Goal: Transaction & Acquisition: Purchase product/service

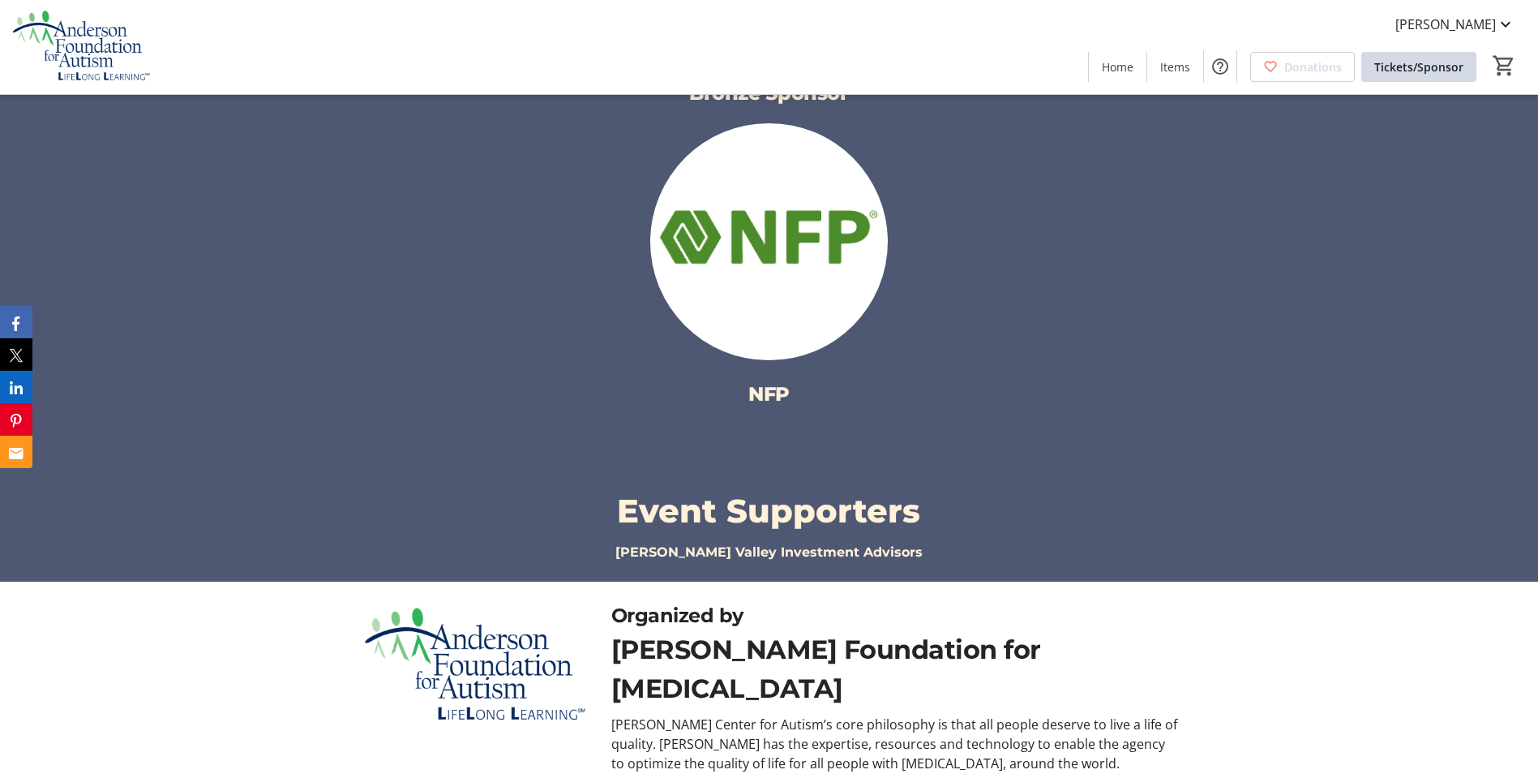
scroll to position [2125, 0]
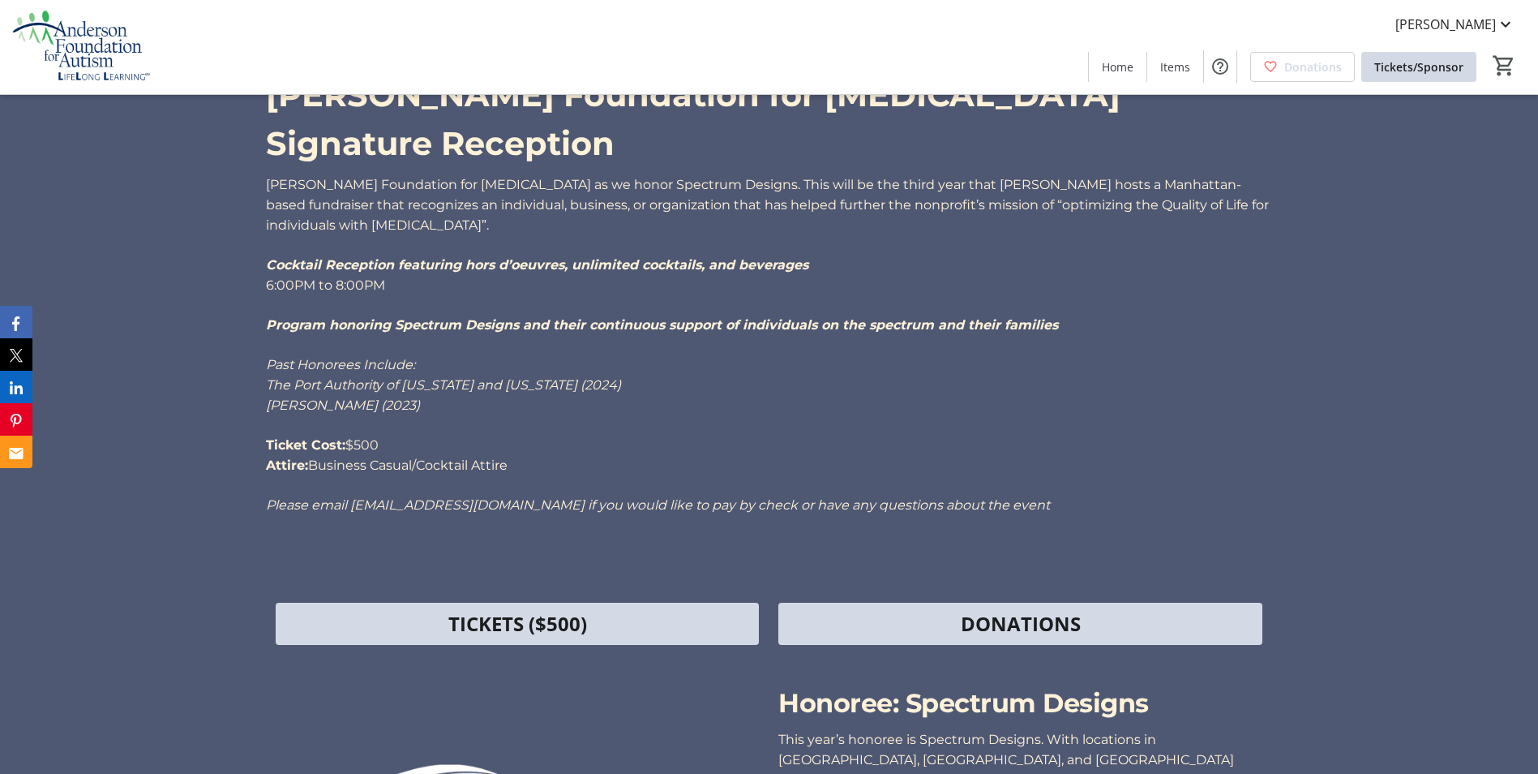
scroll to position [730, 0]
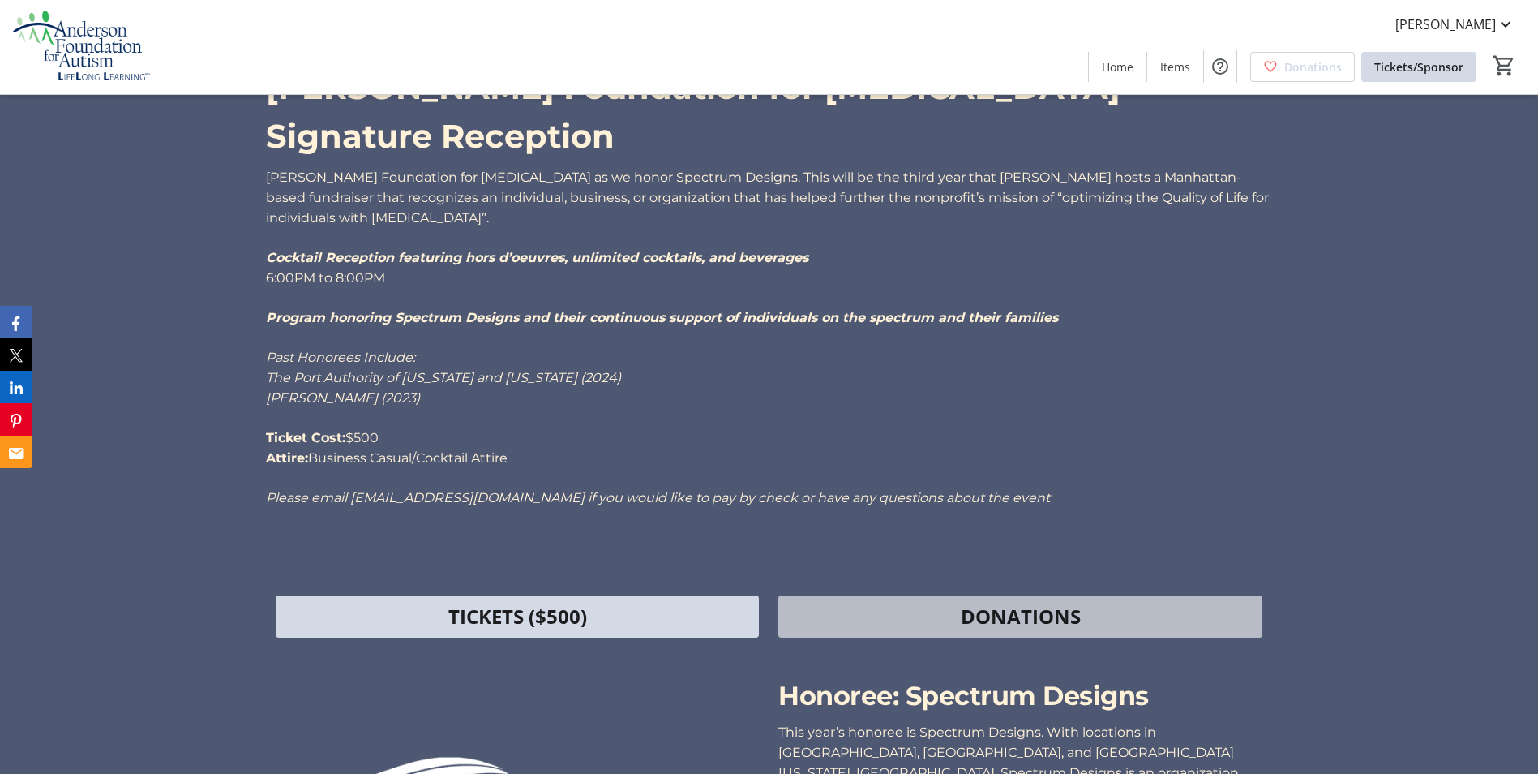
click at [915, 597] on span at bounding box center [1019, 616] width 483 height 39
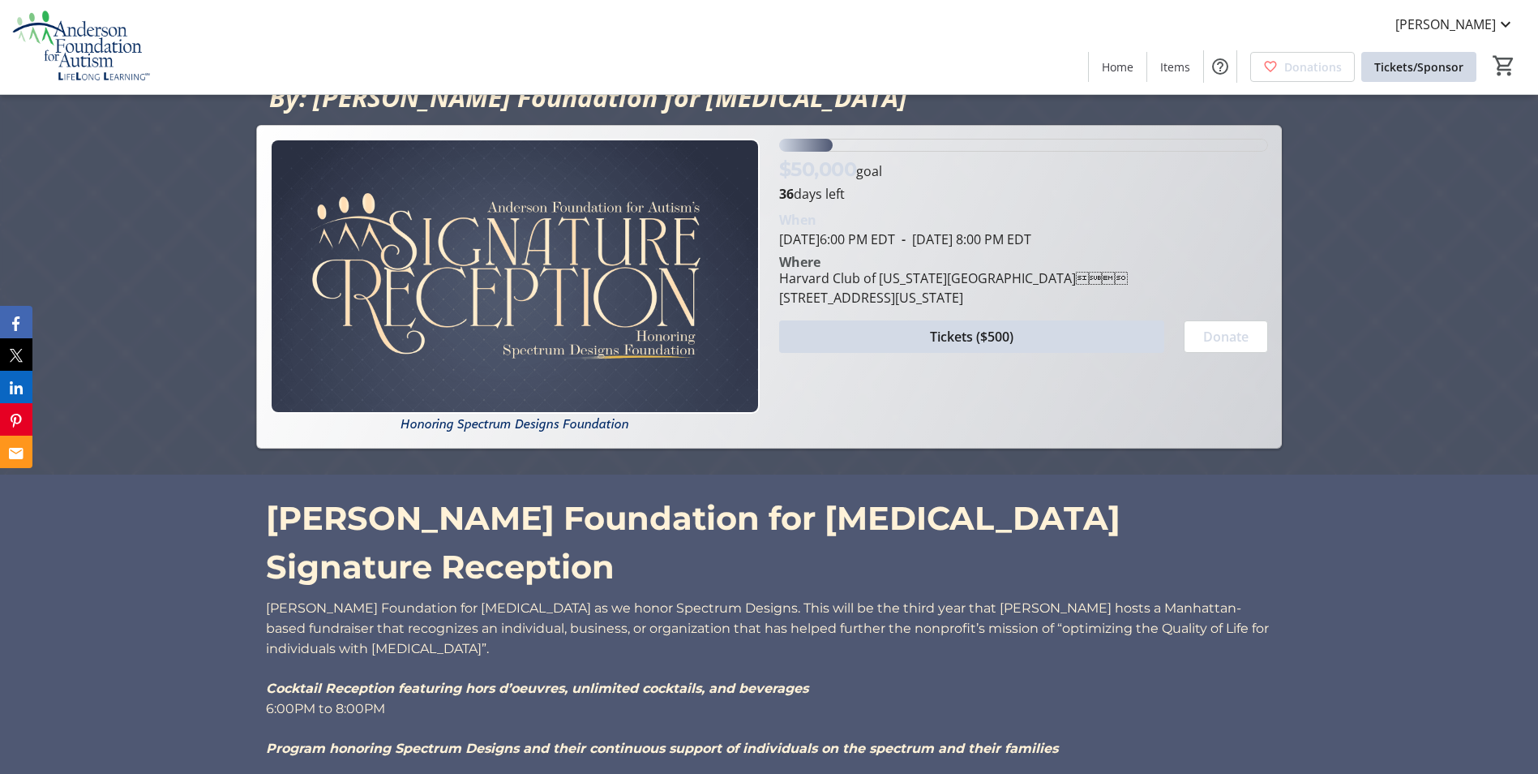
scroll to position [286, 0]
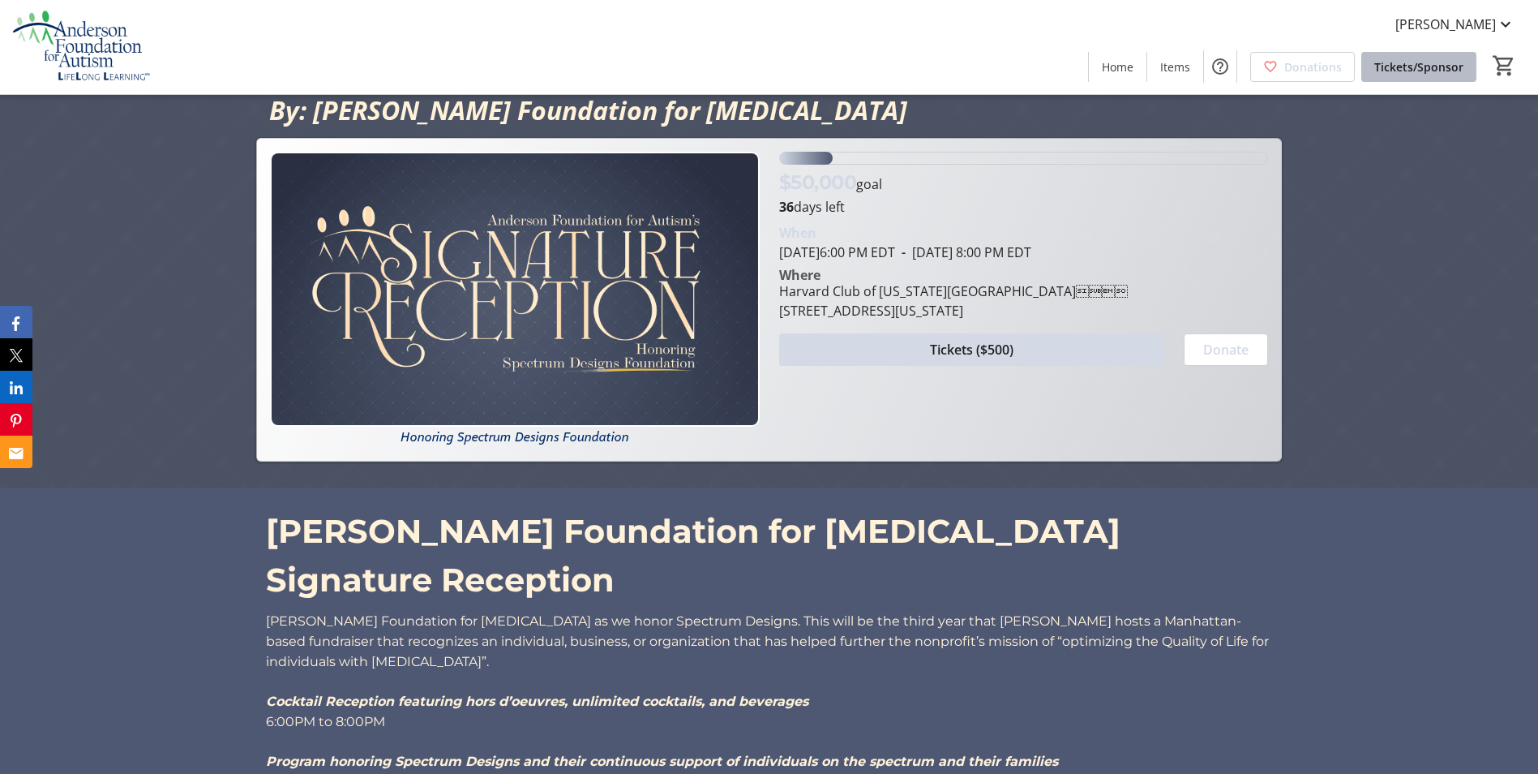
click at [1429, 65] on span "Tickets/Sponsor" at bounding box center [1418, 66] width 89 height 17
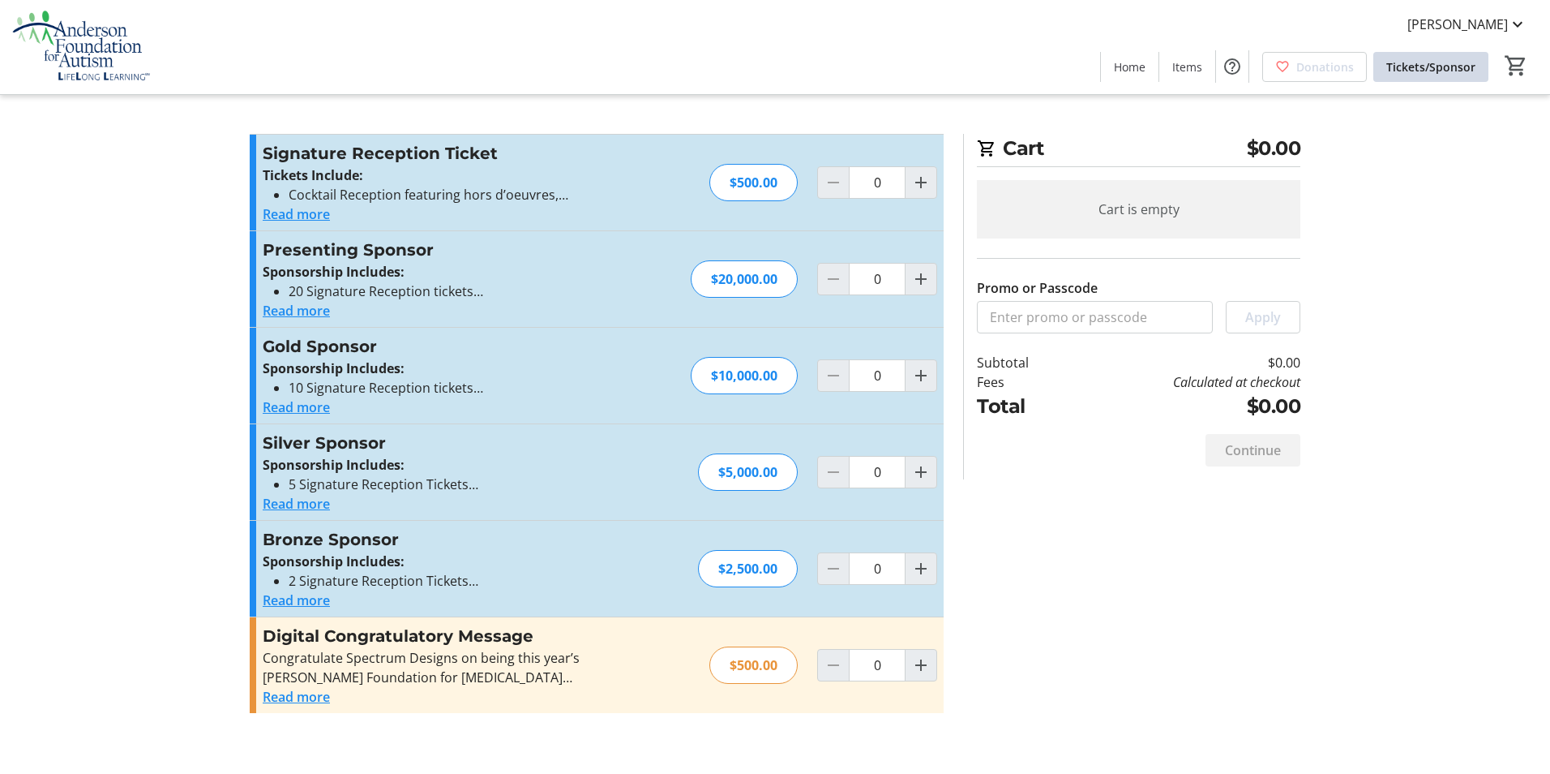
click at [304, 592] on button "Read more" at bounding box center [296, 599] width 67 height 19
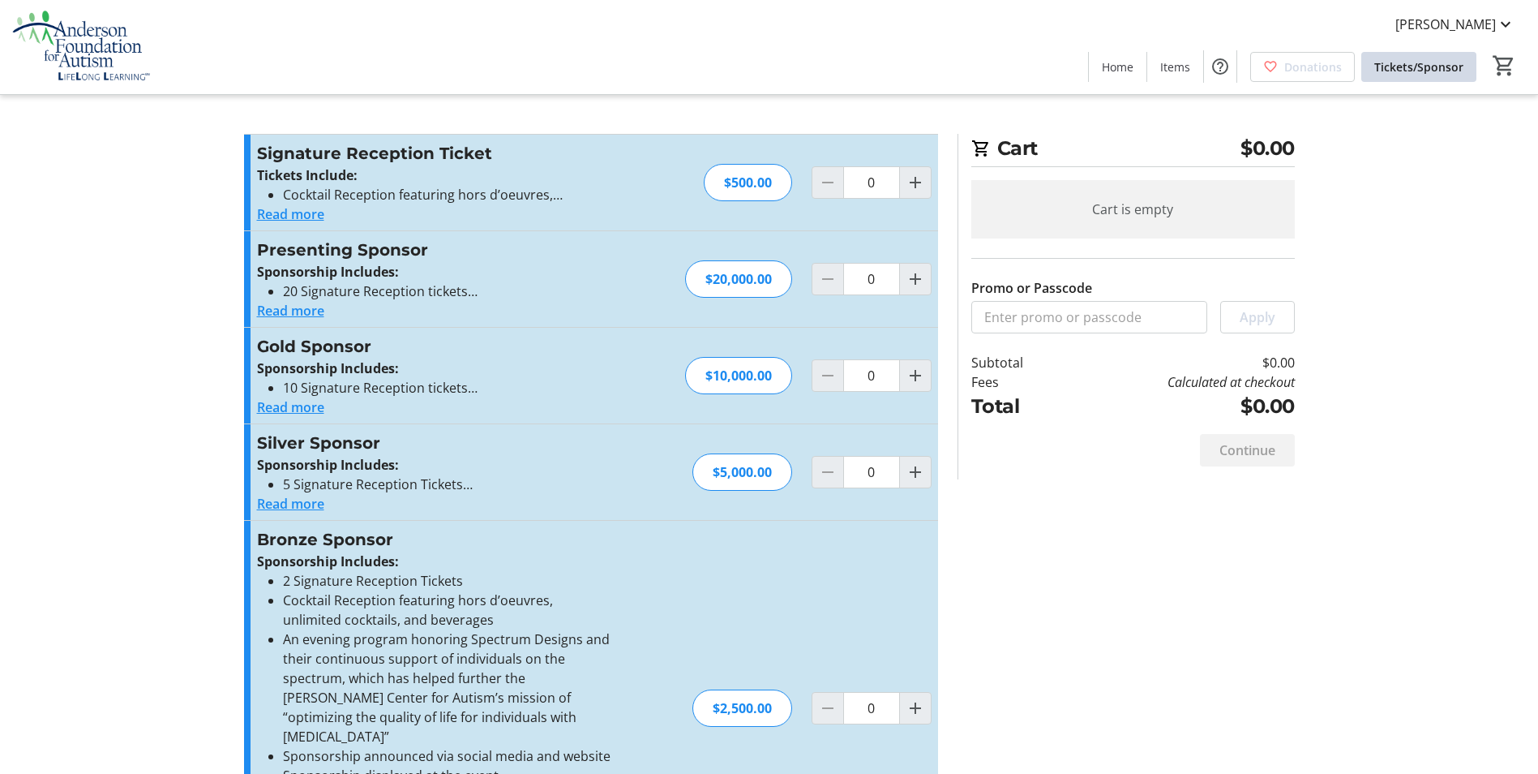
click at [272, 212] on button "Read more" at bounding box center [290, 213] width 67 height 19
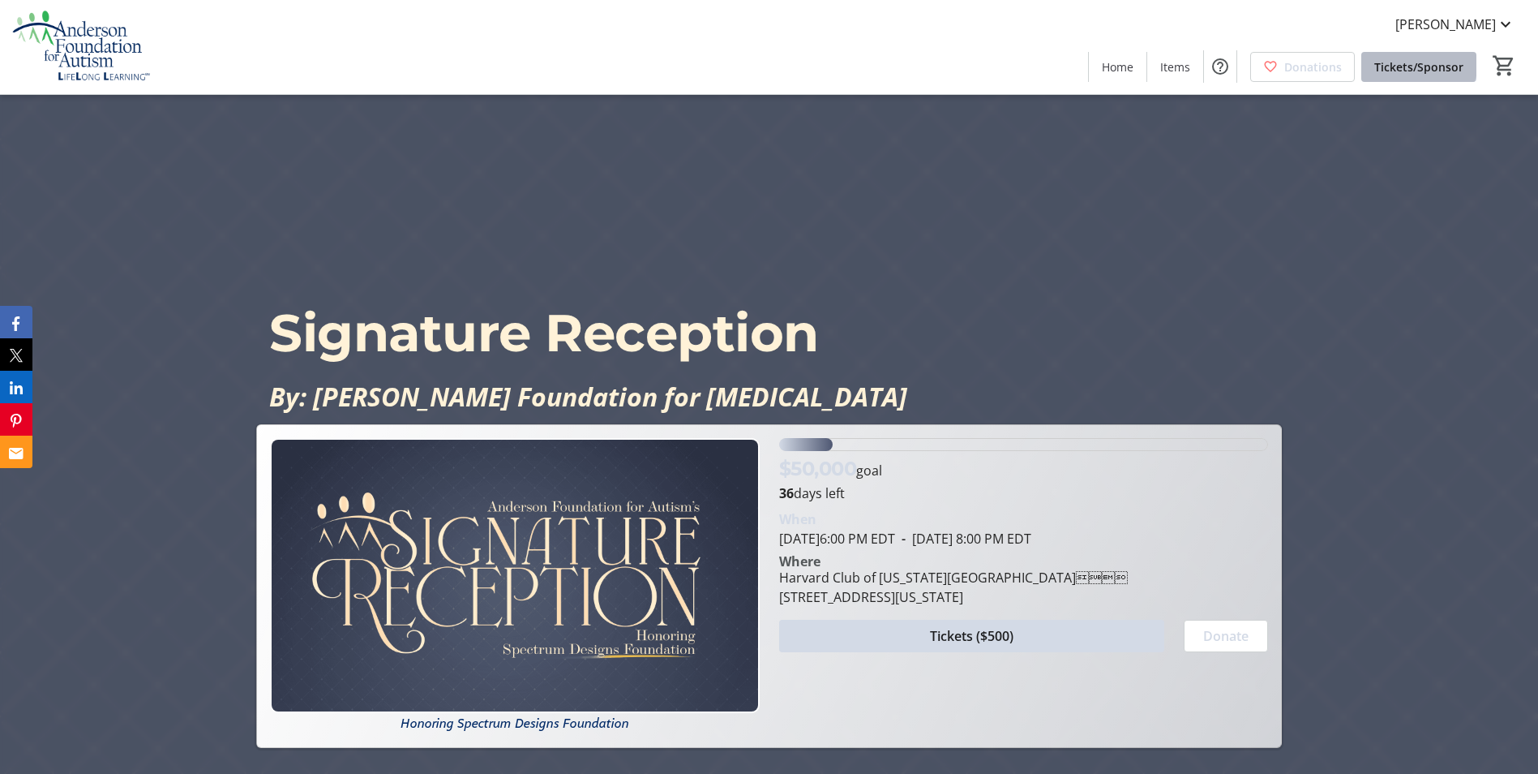
click at [1416, 62] on span "Tickets/Sponsor" at bounding box center [1418, 66] width 89 height 17
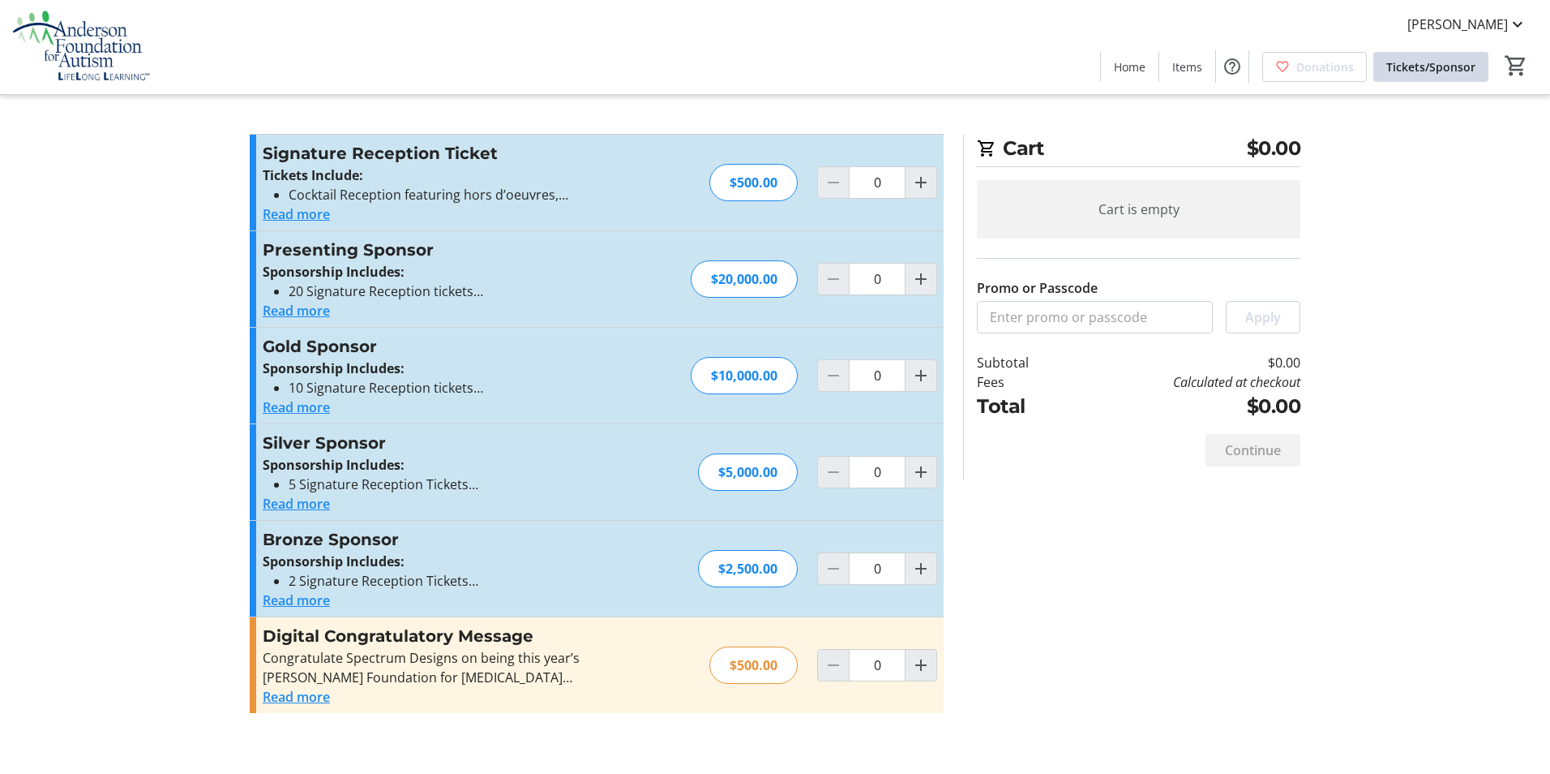
click at [281, 215] on button "Read more" at bounding box center [296, 213] width 67 height 19
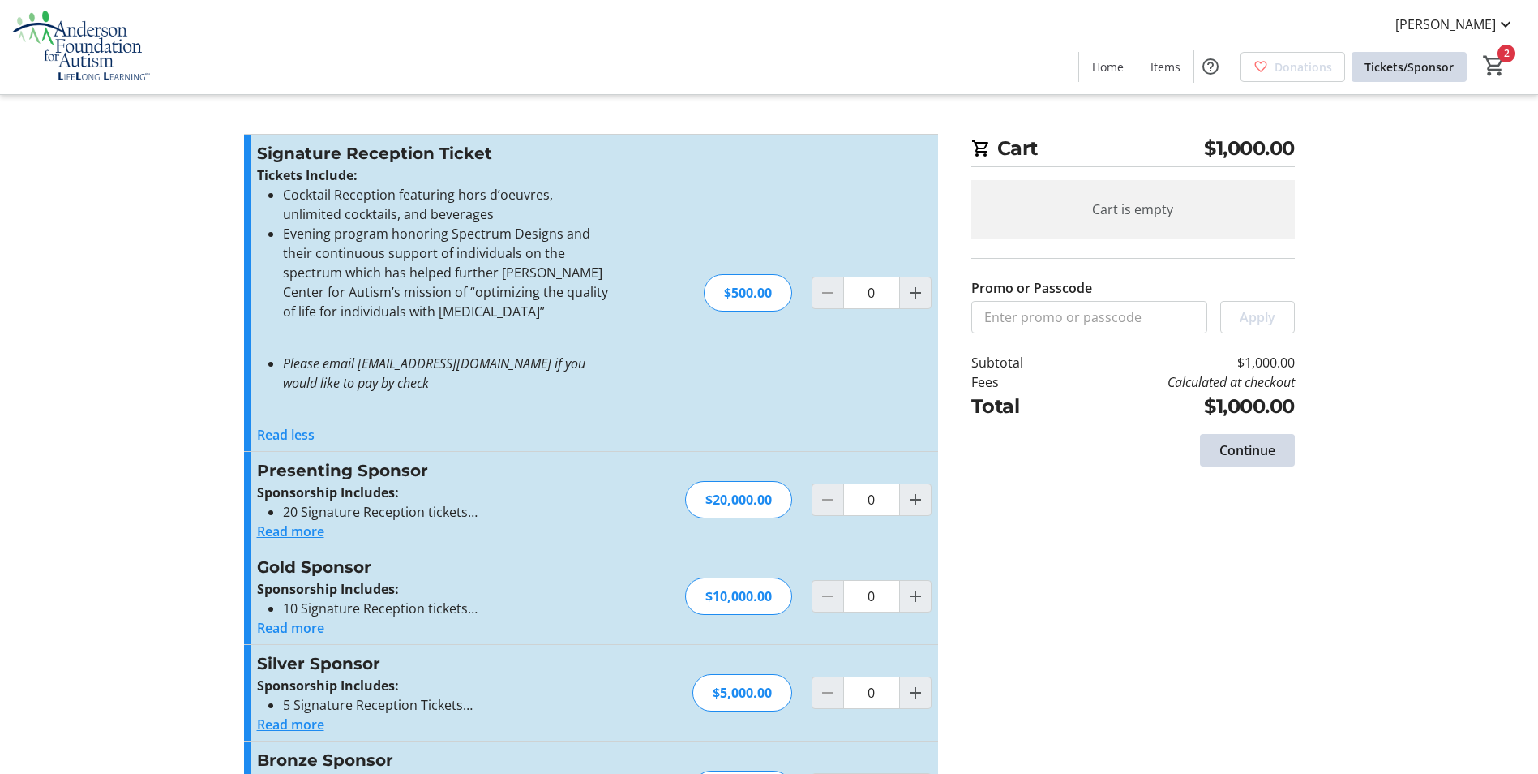
type input "2"
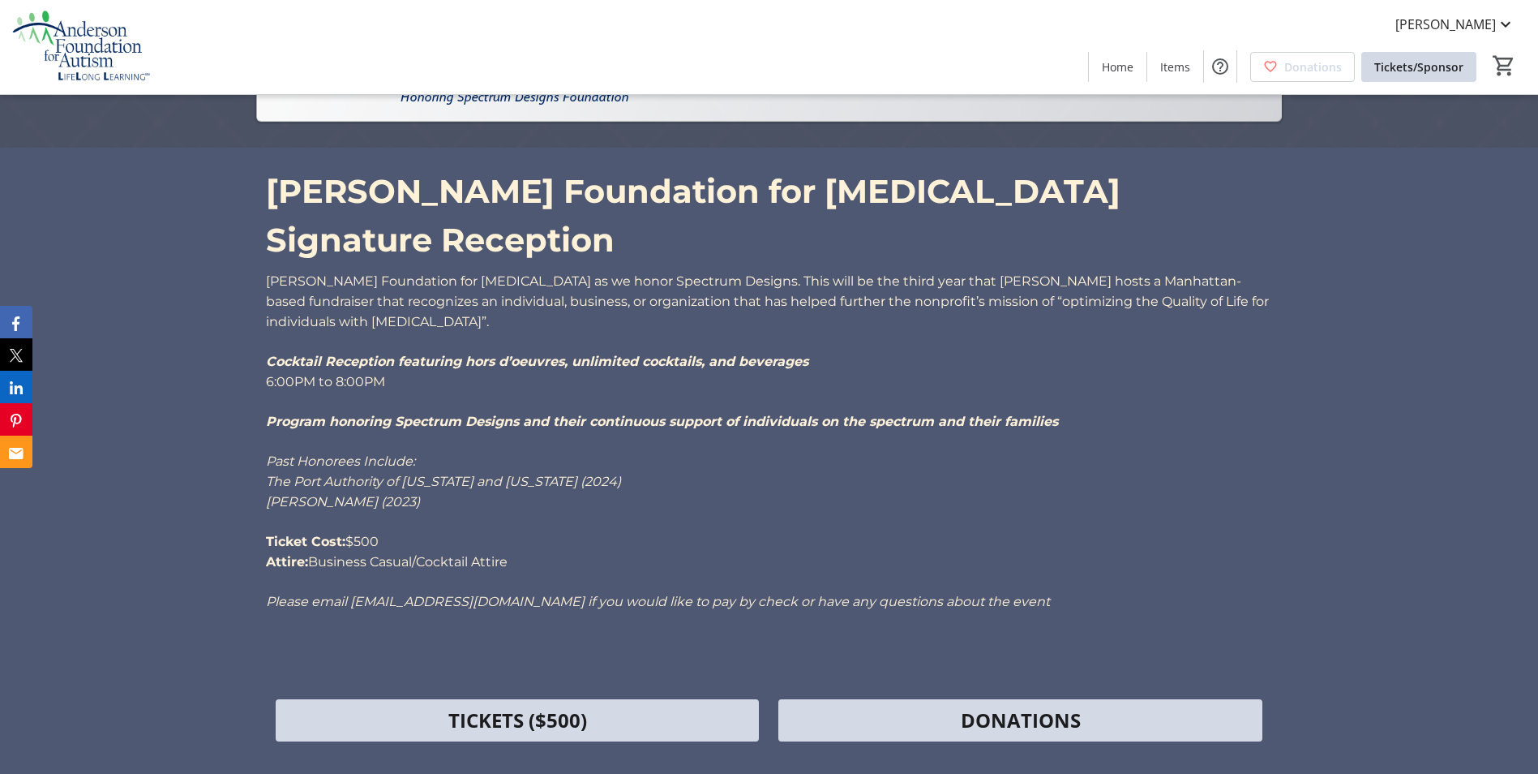
scroll to position [676, 0]
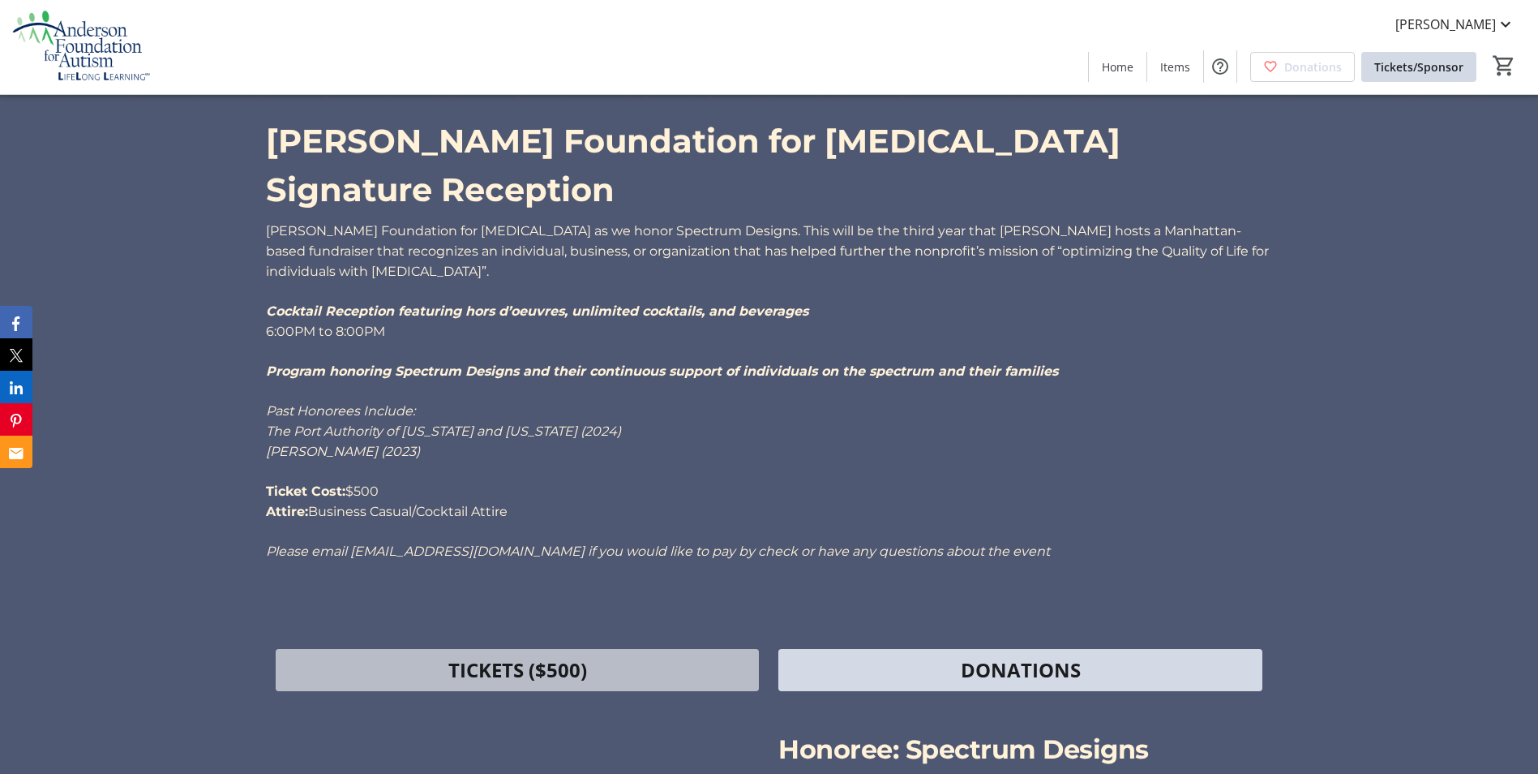
click at [589, 650] on span at bounding box center [517, 669] width 483 height 39
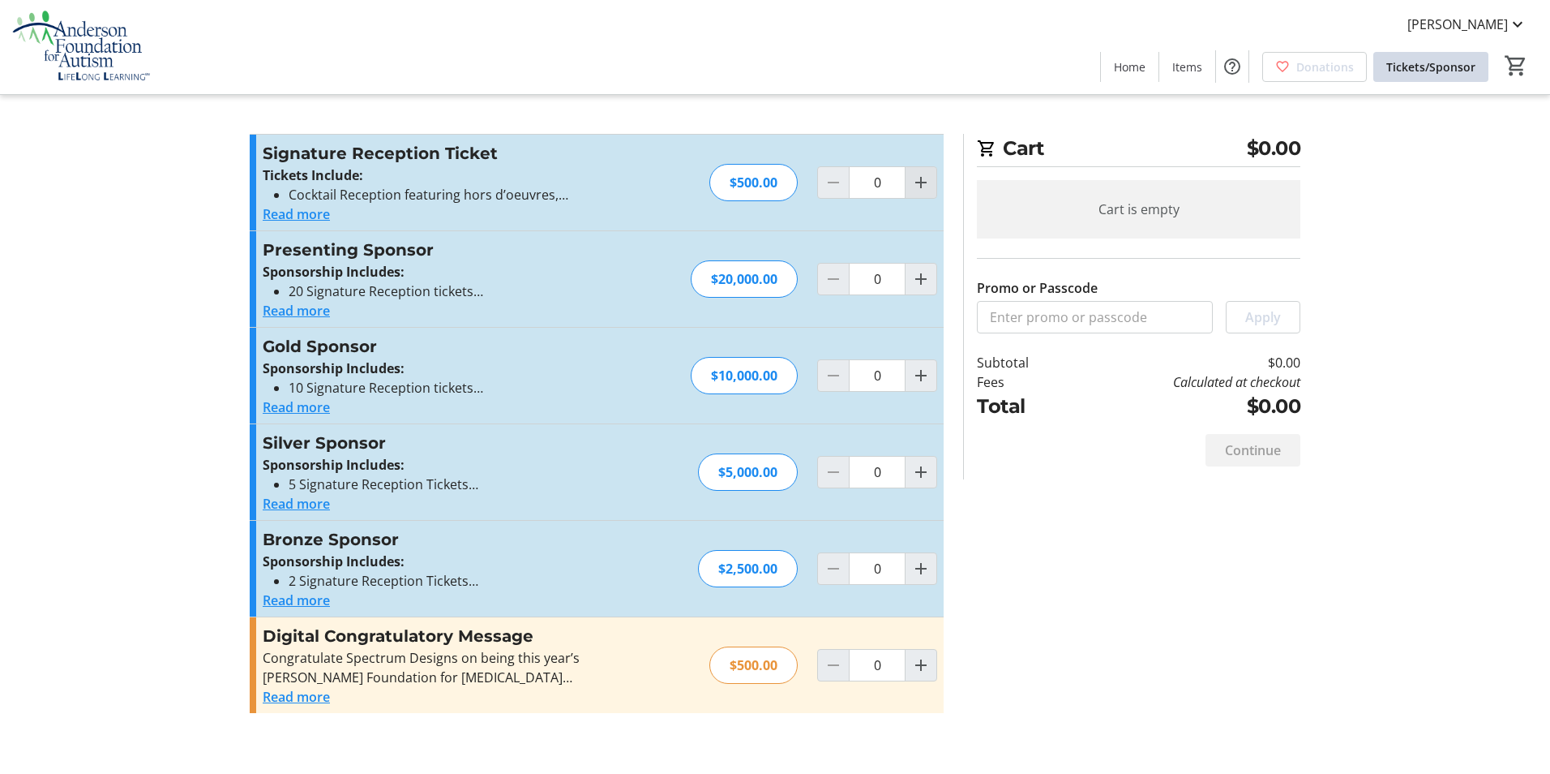
click at [922, 182] on mat-icon "Increment by one" at bounding box center [920, 182] width 19 height 19
type input "2"
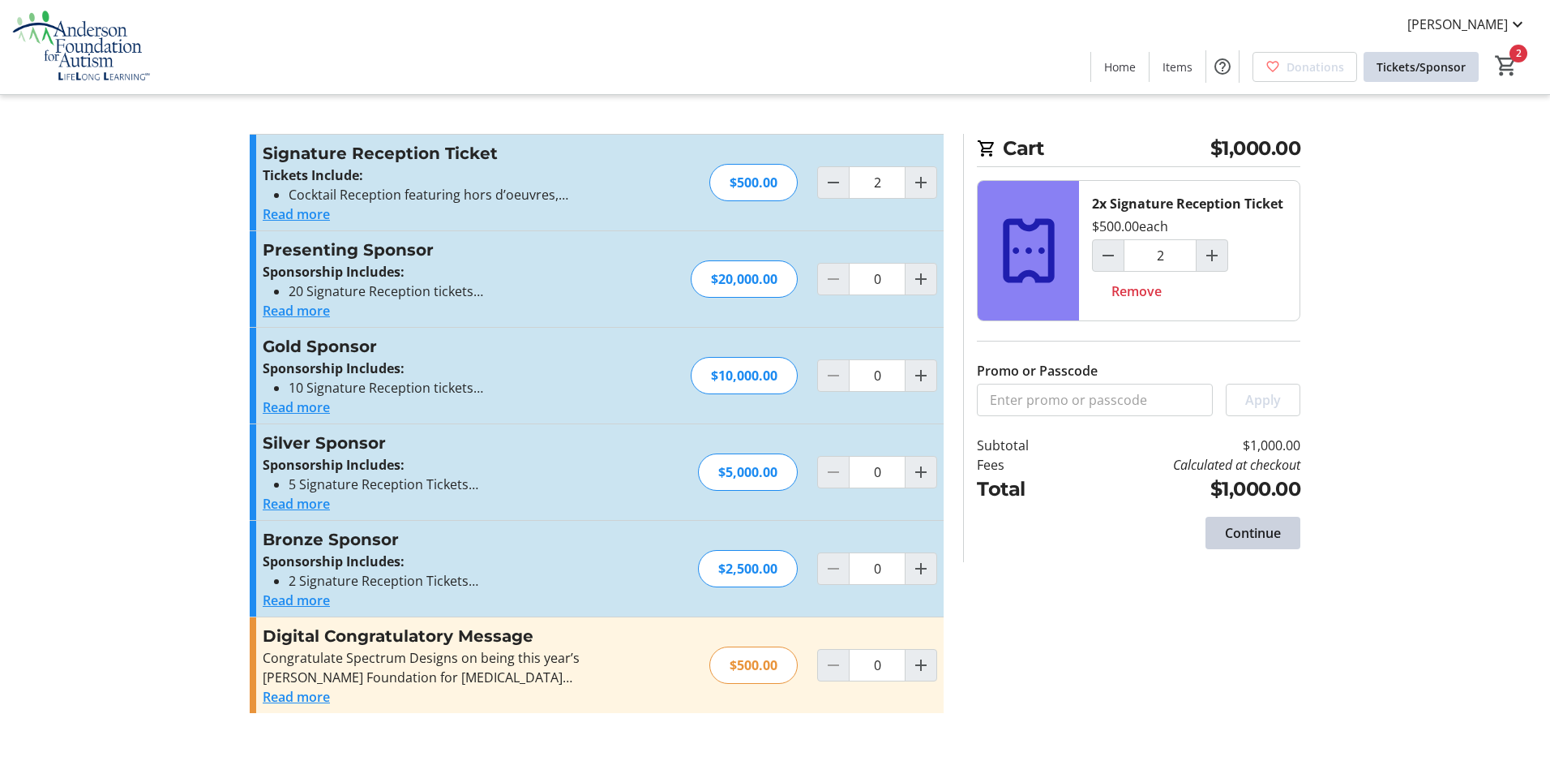
click at [1284, 536] on span at bounding box center [1253, 532] width 95 height 39
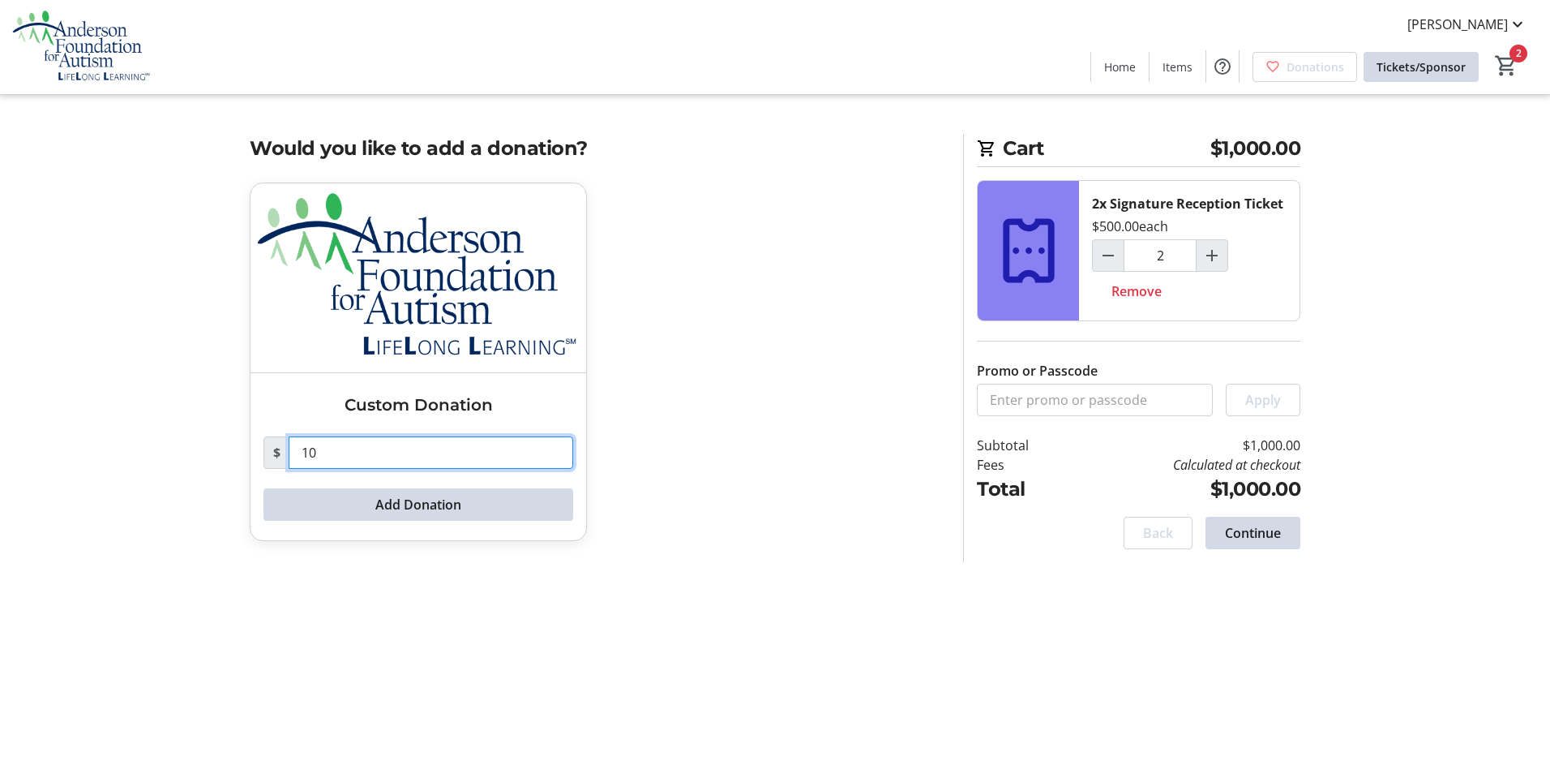
drag, startPoint x: 349, startPoint y: 464, endPoint x: 260, endPoint y: 463, distance: 89.2
click at [260, 463] on div "Custom Donation $ 10 Add Donation" at bounding box center [419, 456] width 336 height 167
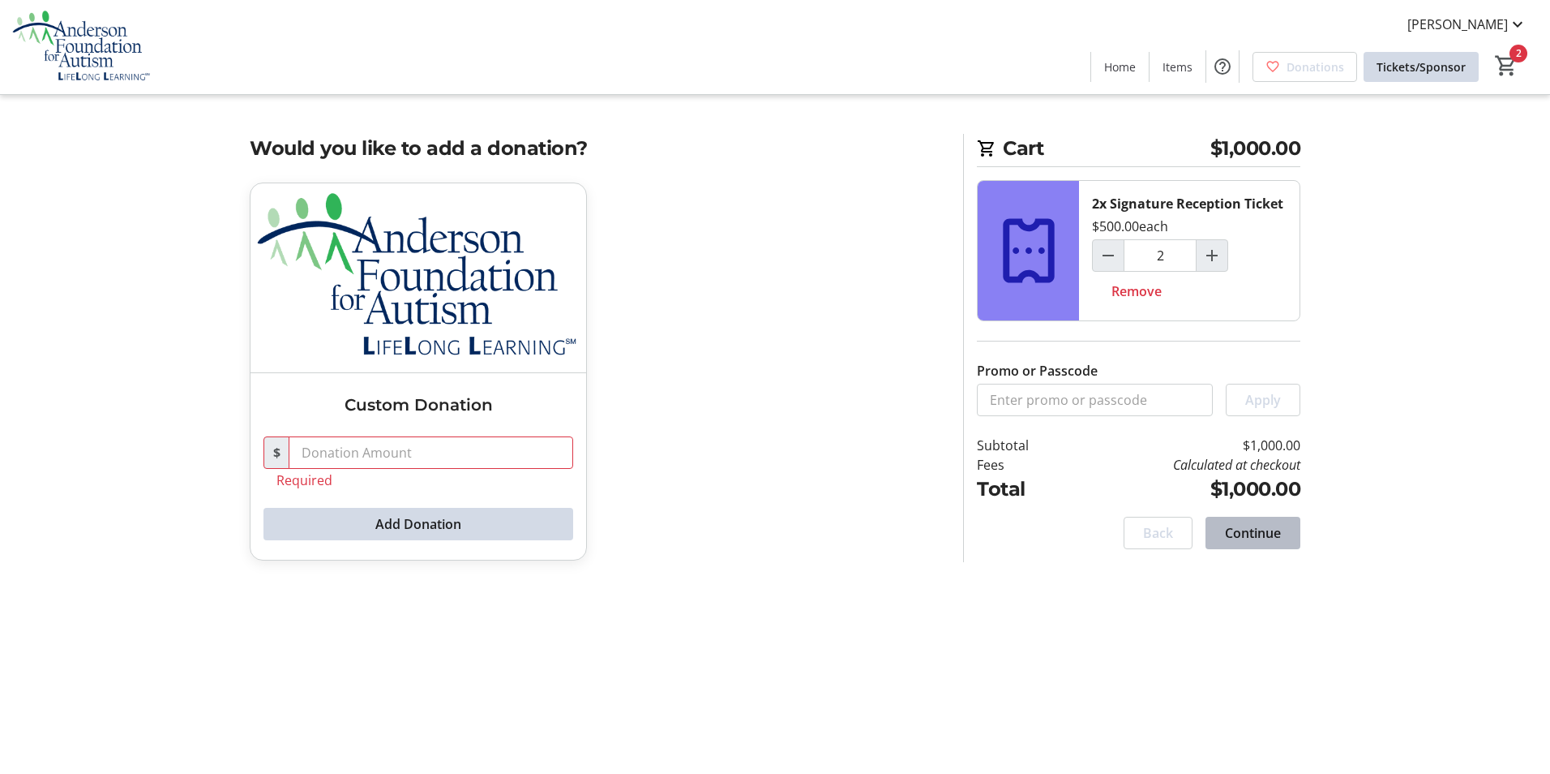
click at [1227, 522] on span at bounding box center [1253, 532] width 95 height 39
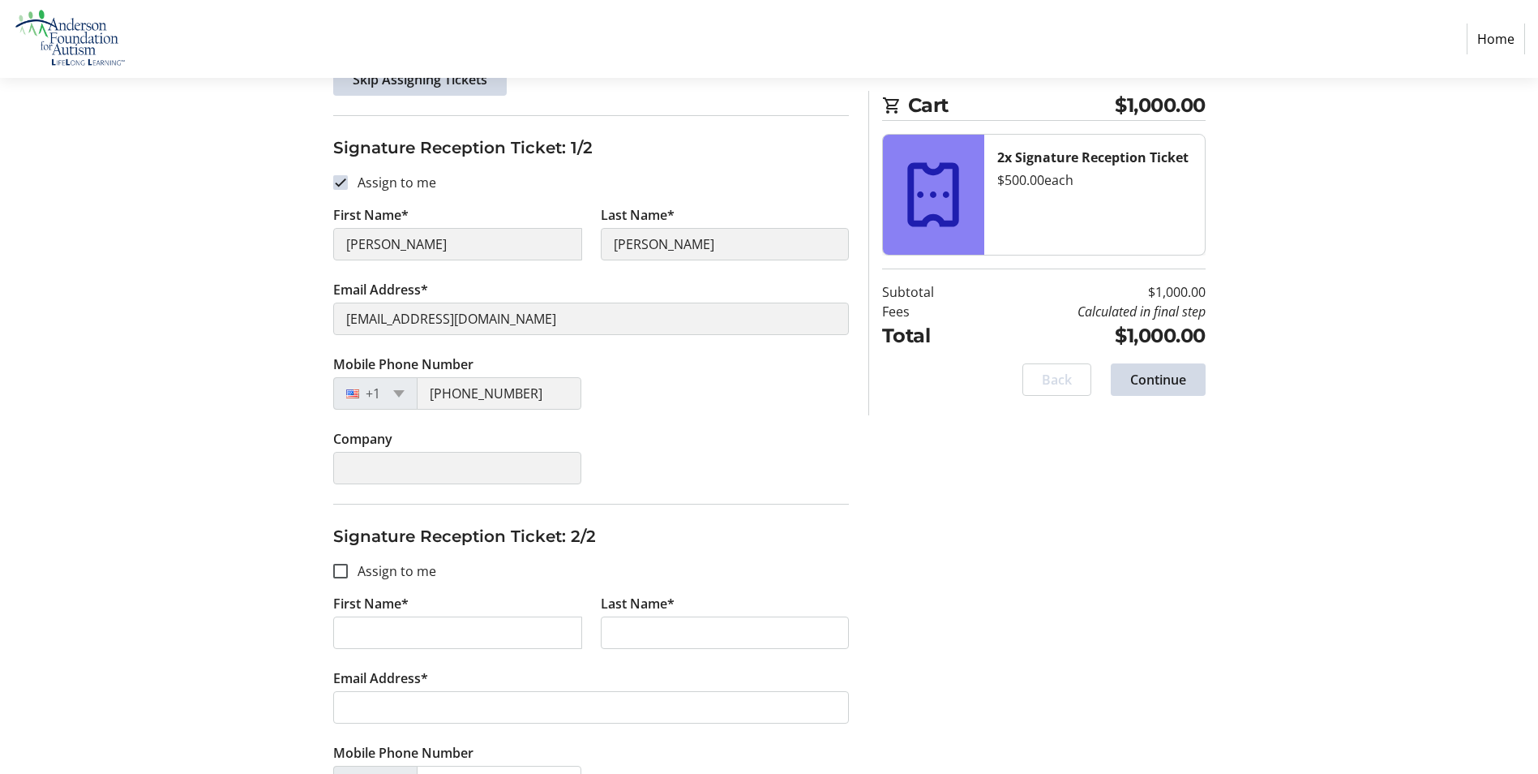
scroll to position [324, 0]
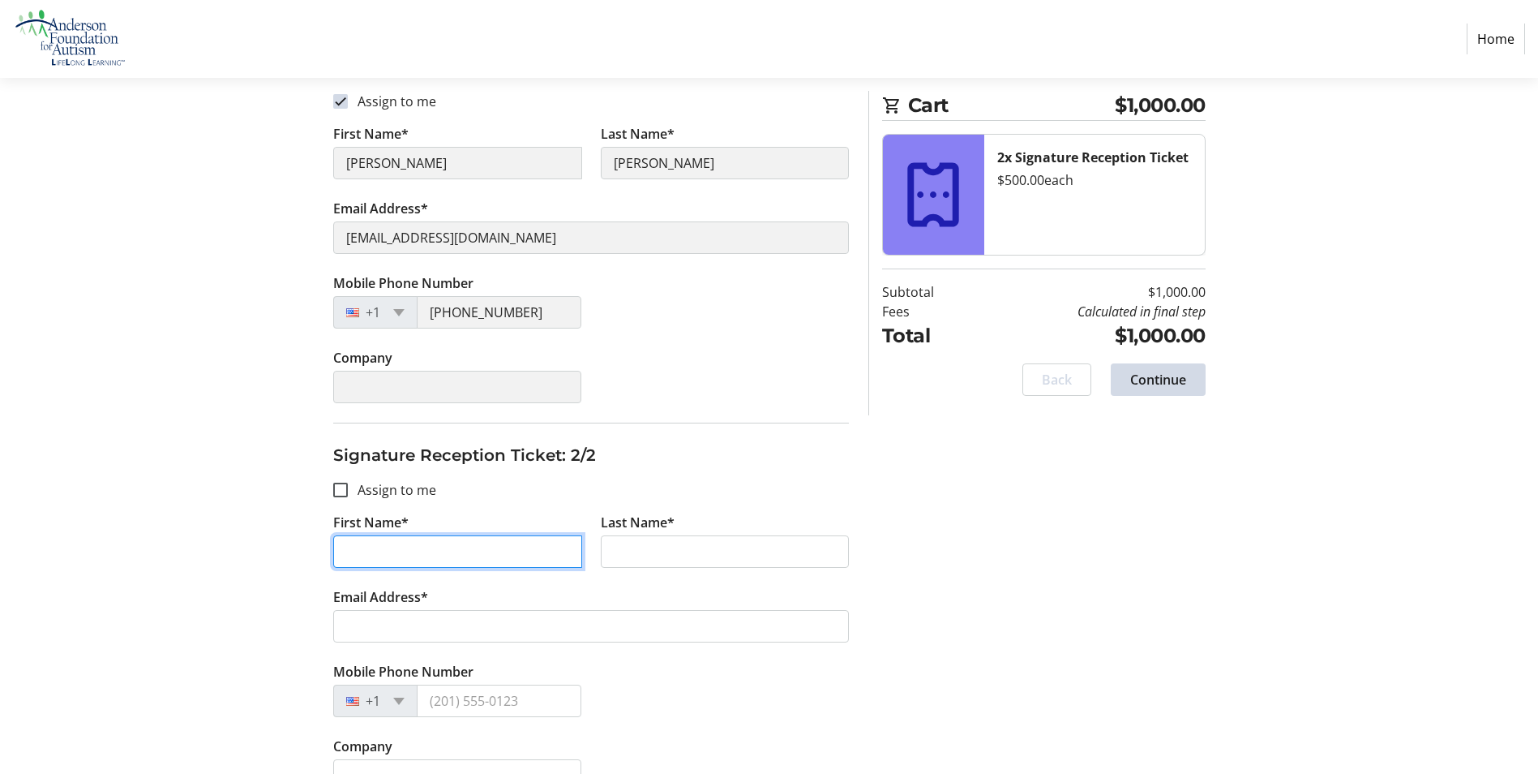
click at [411, 540] on input "First Name*" at bounding box center [457, 551] width 249 height 32
type input "Anthony"
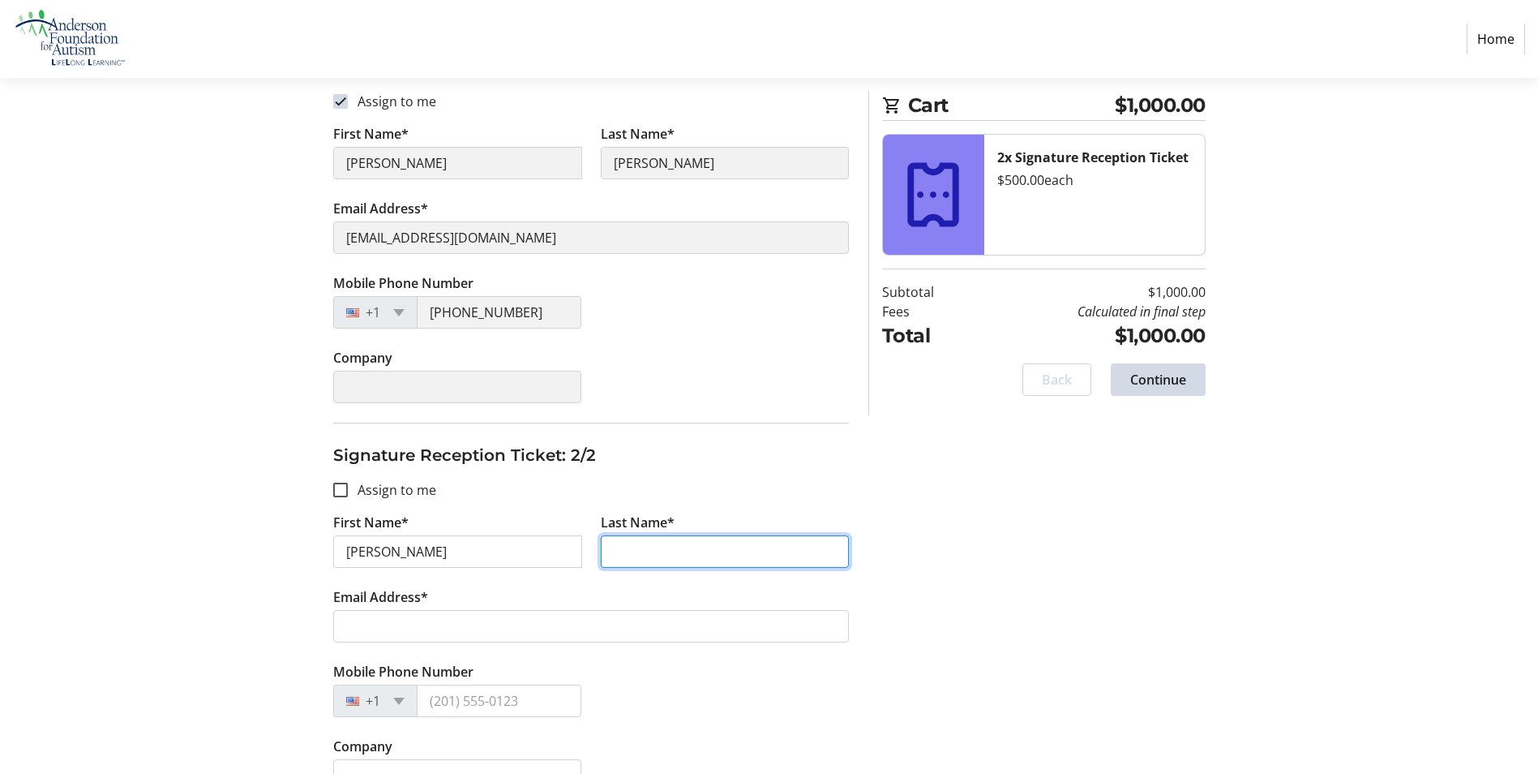
type input "DeMott"
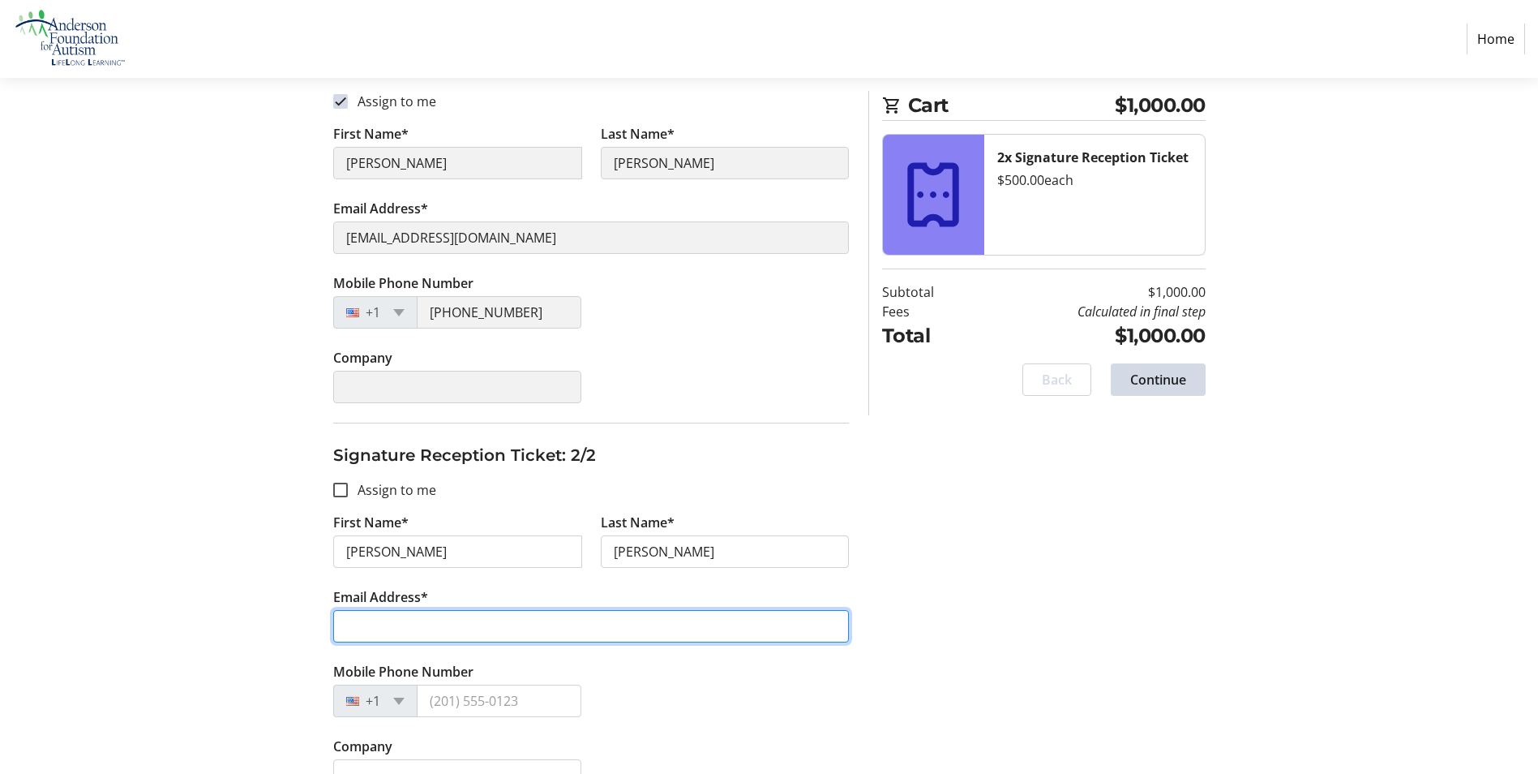
type input "ademott@hilbgroup.com"
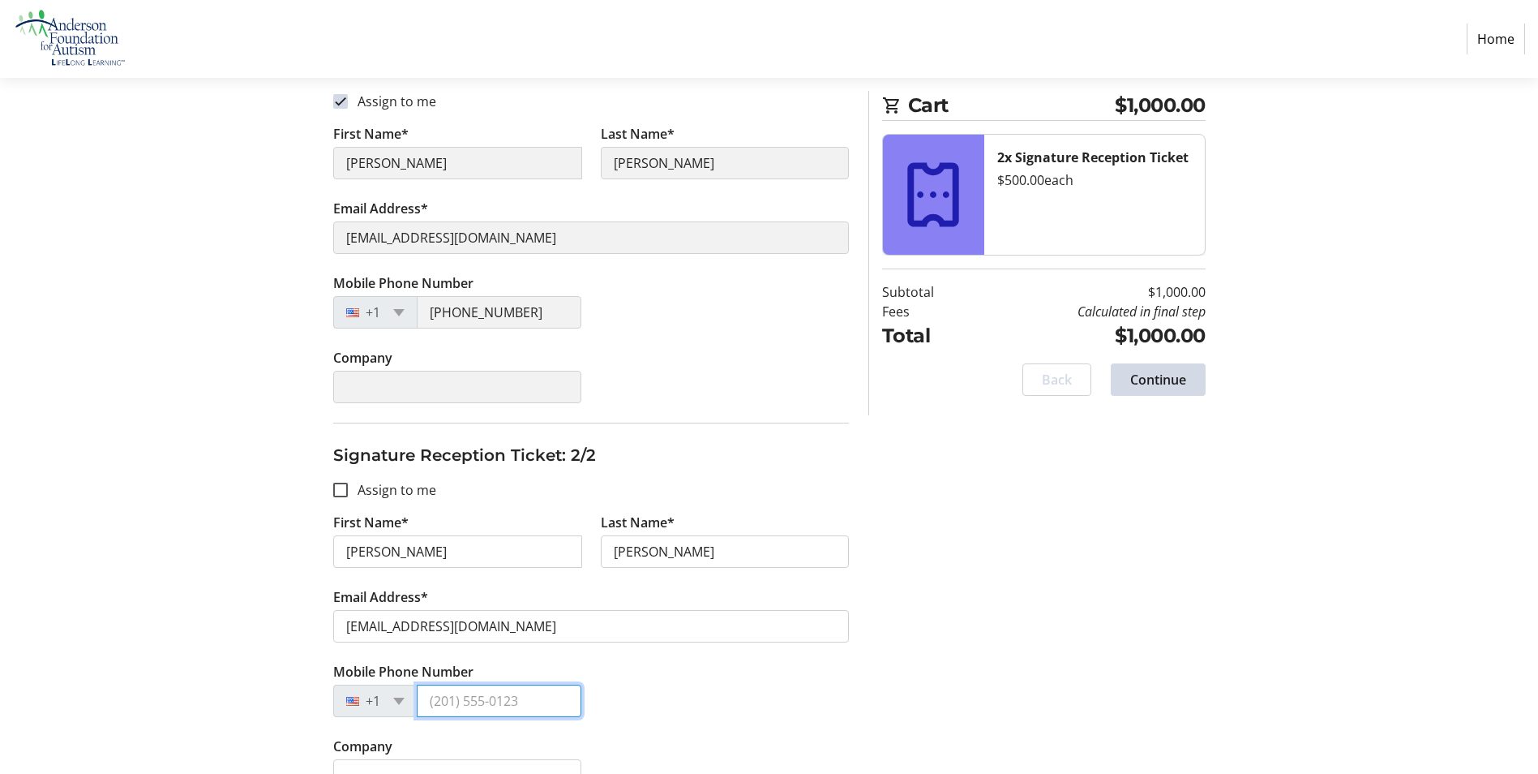
type input "(917) 363-9621"
type input "Bentson/Hilb Group"
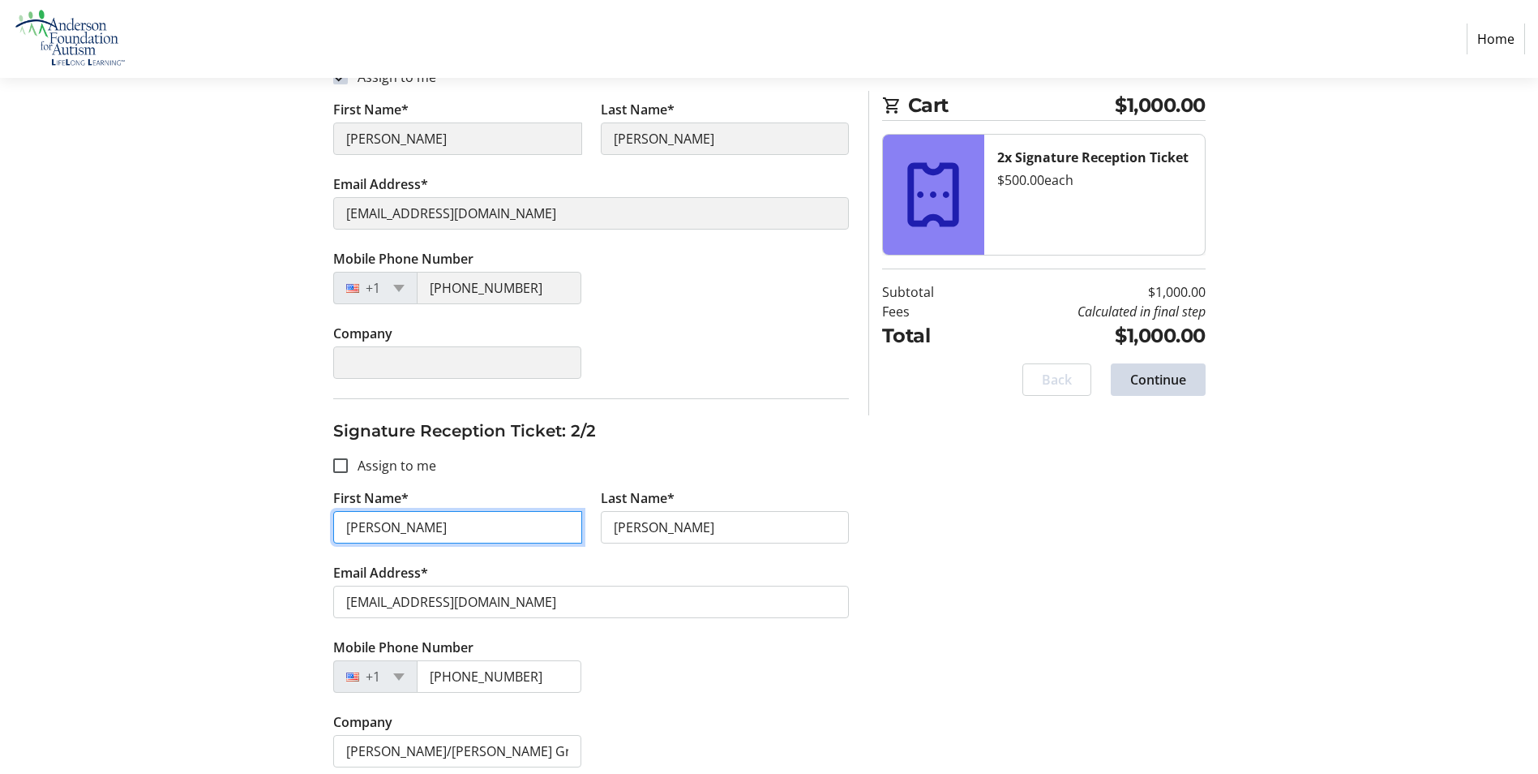
scroll to position [362, 0]
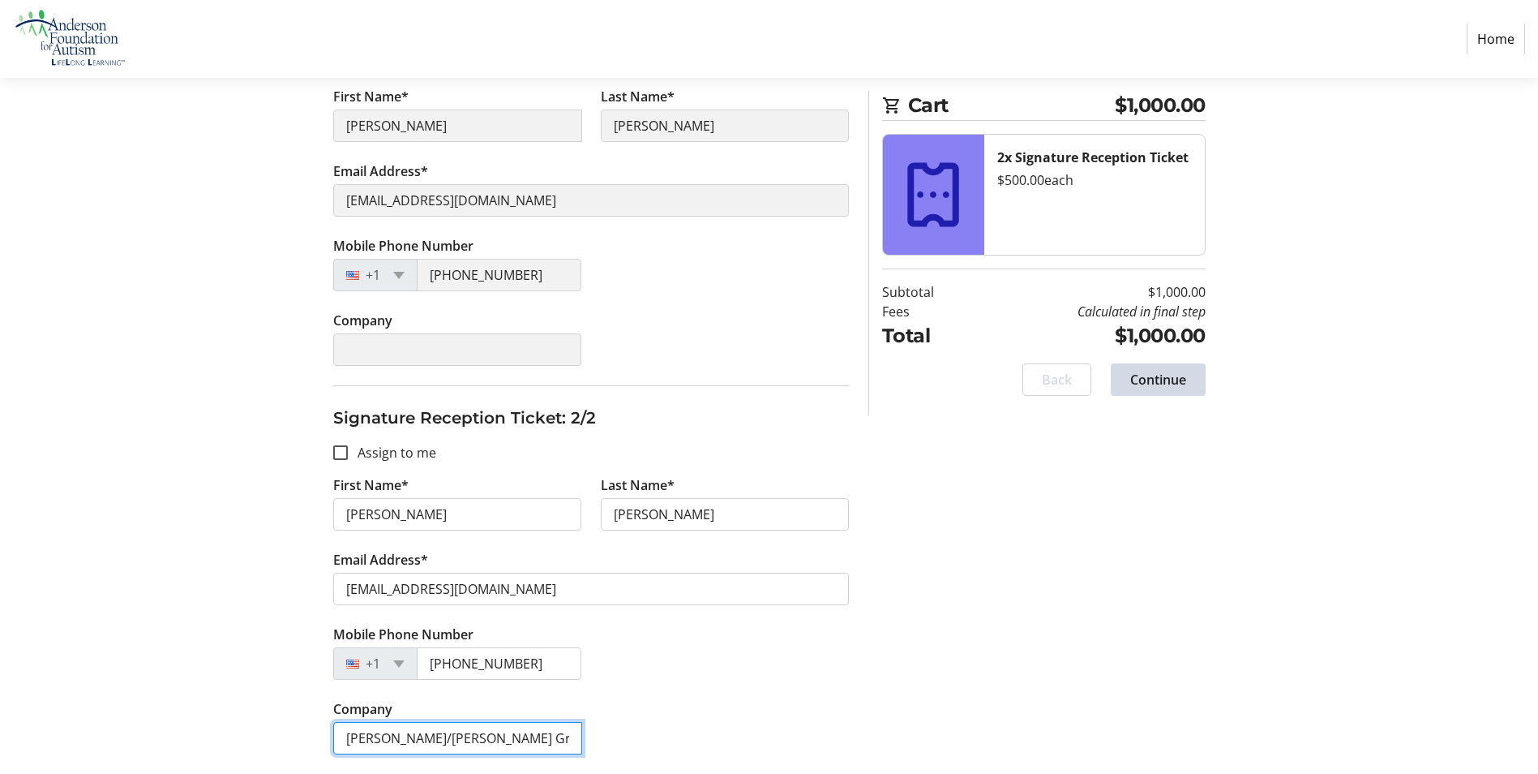
drag, startPoint x: 495, startPoint y: 739, endPoint x: 317, endPoint y: 736, distance: 177.6
click at [317, 736] on div "Assign Tickets Enter details for each attendee so that they receive their ticke…" at bounding box center [769, 312] width 1070 height 923
drag, startPoint x: 485, startPoint y: 740, endPoint x: 287, endPoint y: 736, distance: 197.9
click at [287, 736] on div "Assign Tickets Enter details for each attendee so that they receive their ticke…" at bounding box center [769, 312] width 1070 height 923
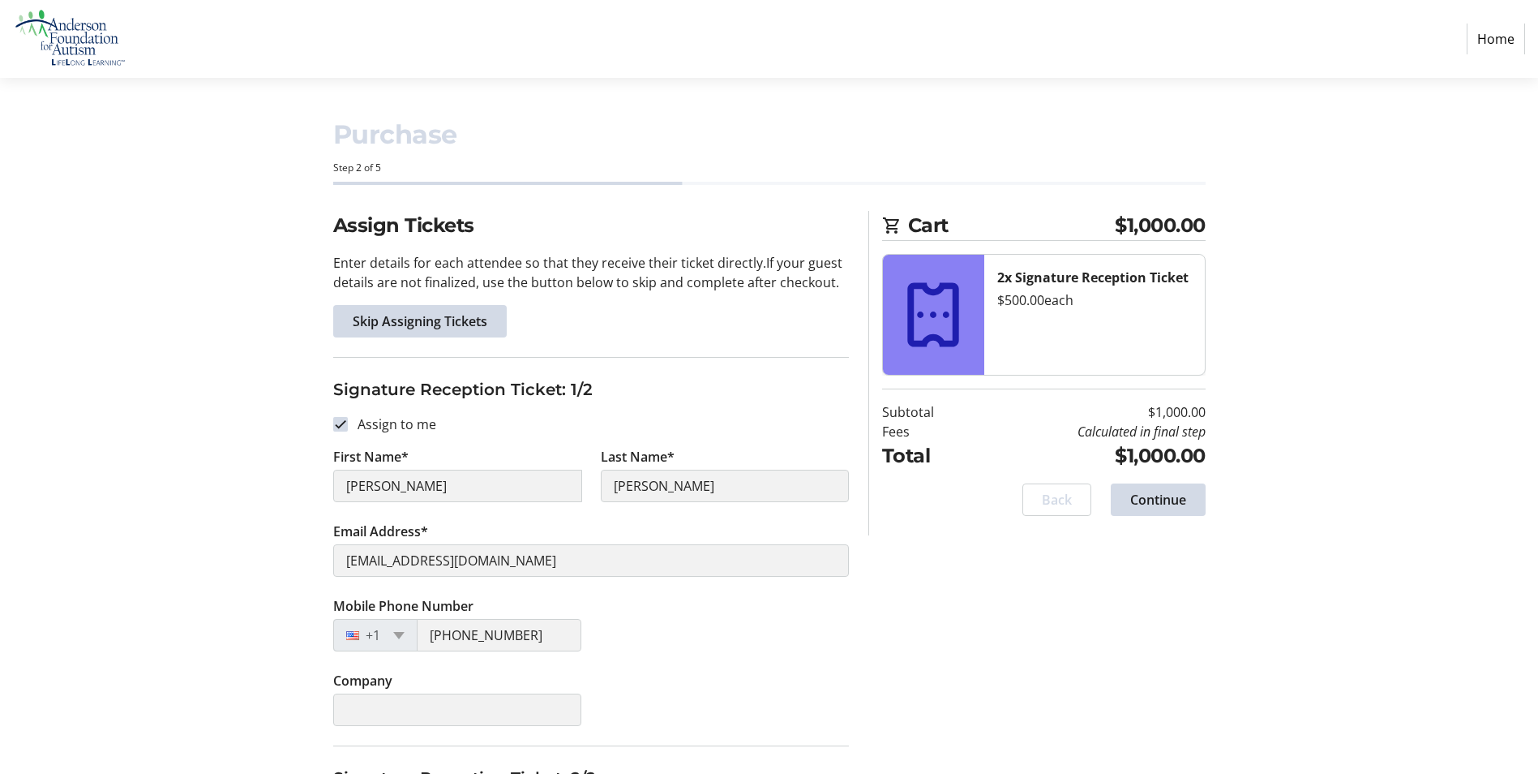
scroll to position [0, 0]
